Goal: Information Seeking & Learning: Find specific fact

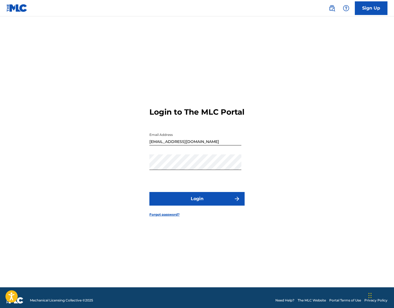
scroll to position [2, 0]
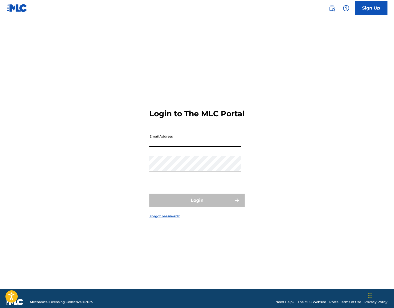
type input "[EMAIL_ADDRESS][DOMAIN_NAME]"
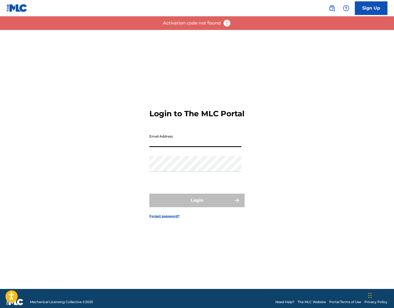
type input "[EMAIL_ADDRESS][DOMAIN_NAME]"
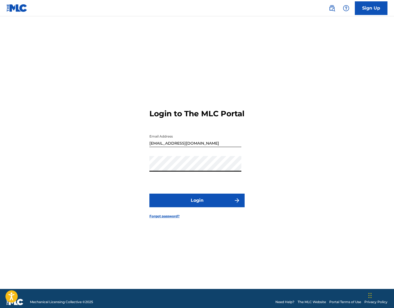
scroll to position [3, 0]
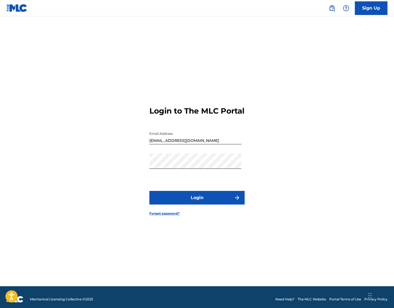
click at [170, 216] on link "Forgot password?" at bounding box center [164, 213] width 30 height 5
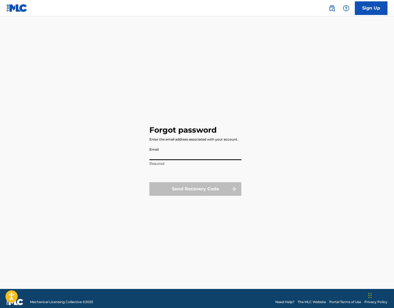
type input "[EMAIL_ADDRESS][DOMAIN_NAME]"
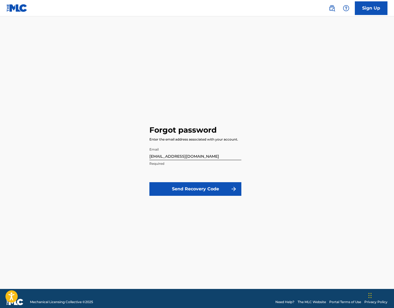
click at [189, 186] on button "Send Recovery Code" at bounding box center [195, 189] width 92 height 14
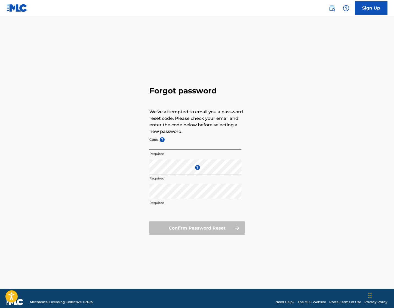
click at [170, 148] on input "Code ?" at bounding box center [195, 143] width 92 height 16
paste input "FP_d908fb9cd656eb7369c4776f16b7"
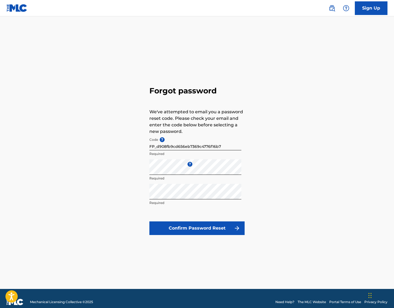
click at [195, 228] on button "Confirm Password Reset" at bounding box center [196, 228] width 95 height 14
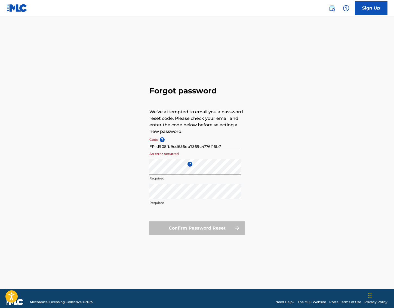
click at [152, 147] on input "FP_d908fb9cd656eb7369c4776f16b7" at bounding box center [195, 143] width 92 height 16
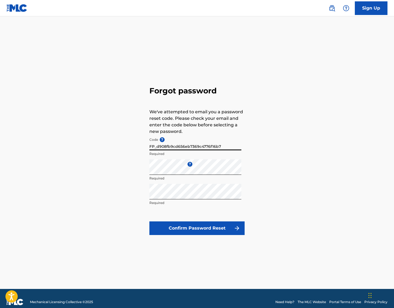
type input "FP_d908fb9cd656eb7369c4776f16b7"
click at [191, 224] on button "Confirm Password Reset" at bounding box center [196, 228] width 95 height 14
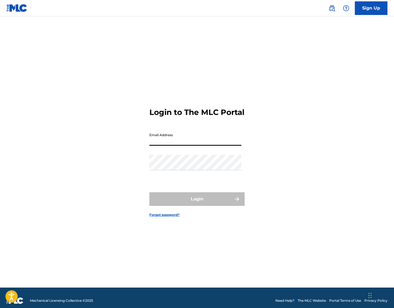
scroll to position [1, 0]
click at [160, 146] on input "Email Address" at bounding box center [195, 138] width 92 height 16
type input "[EMAIL_ADDRESS][DOMAIN_NAME]"
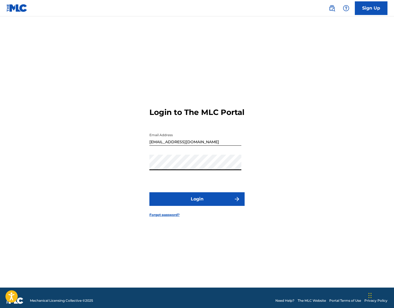
click at [161, 158] on form "Login to The MLC Portal Email Address juslovemusicllc@gmail.com Password Login …" at bounding box center [196, 158] width 95 height 259
click at [181, 204] on button "Login" at bounding box center [196, 199] width 95 height 14
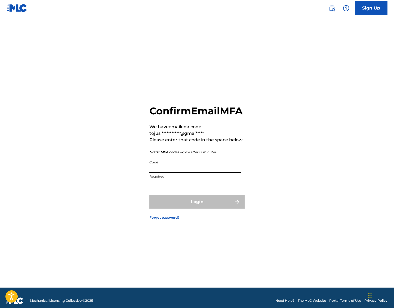
click at [168, 172] on input "Code" at bounding box center [195, 165] width 92 height 16
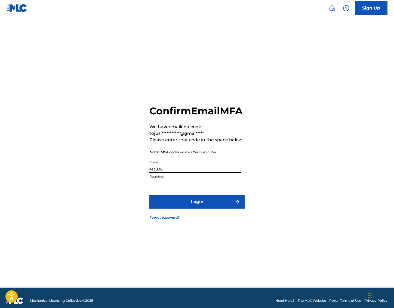
type input "413096"
click at [177, 204] on button "Login" at bounding box center [196, 202] width 95 height 14
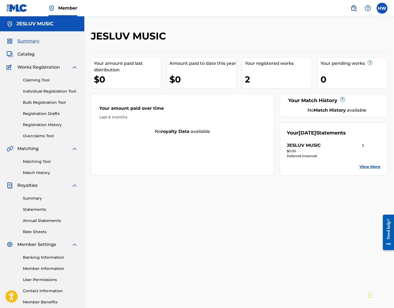
click at [27, 53] on span "Catalog" at bounding box center [25, 54] width 17 height 7
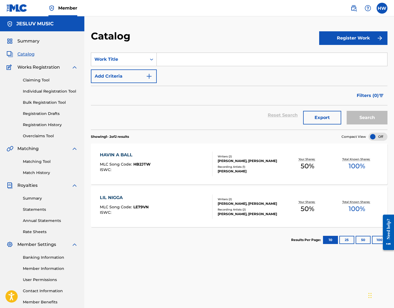
click at [166, 61] on input "Search Form" at bounding box center [272, 59] width 231 height 13
type input "H"
click at [192, 62] on input "Search Form" at bounding box center [272, 59] width 231 height 13
type input "Hassan Wells"
click at [367, 118] on button "Search" at bounding box center [367, 118] width 41 height 14
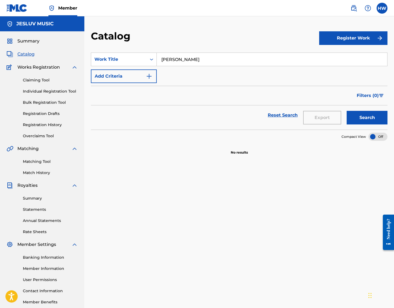
drag, startPoint x: 200, startPoint y: 62, endPoint x: 163, endPoint y: 52, distance: 38.8
click at [189, 53] on input "Hassan Wells" at bounding box center [272, 59] width 231 height 13
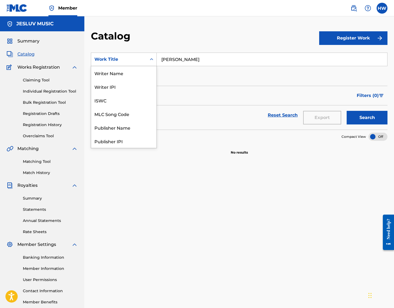
click at [152, 58] on icon "Search Form" at bounding box center [151, 59] width 5 height 5
click at [118, 108] on div "Artist" at bounding box center [123, 114] width 65 height 14
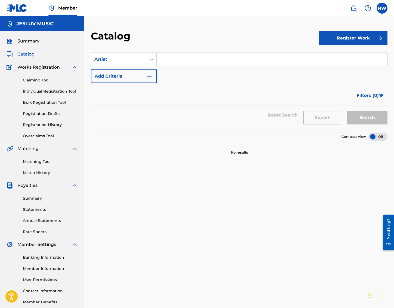
click at [168, 63] on input "Search Form" at bounding box center [272, 59] width 231 height 13
type input "Hassan Haze"
click at [367, 118] on button "Search" at bounding box center [367, 118] width 41 height 14
click at [147, 60] on div "Search Form" at bounding box center [152, 59] width 10 height 10
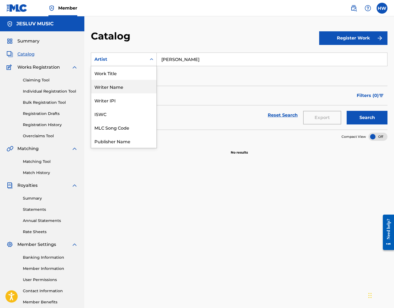
scroll to position [0, 0]
click at [123, 89] on div "Writer Name" at bounding box center [123, 87] width 65 height 14
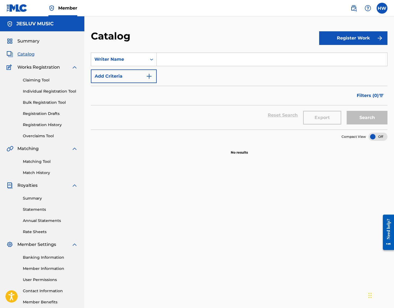
click at [181, 64] on input "Search Form" at bounding box center [272, 59] width 231 height 13
type input "Hassan Wells"
click at [367, 118] on button "Search" at bounding box center [367, 118] width 41 height 14
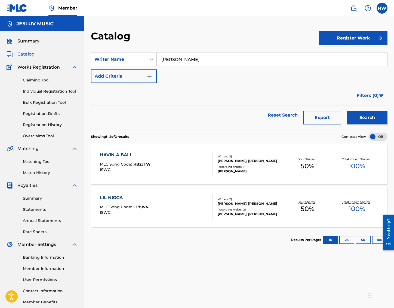
drag, startPoint x: 193, startPoint y: 61, endPoint x: 186, endPoint y: 52, distance: 11.7
click at [186, 52] on section "SearchWithCriteriacefc193e-76ce-47a9-be10-29e6944d3639 Writer Name Hassan Wells…" at bounding box center [239, 88] width 297 height 84
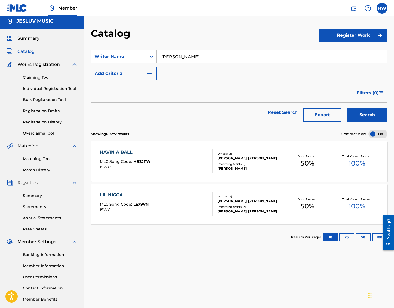
scroll to position [3, 0]
